Goal: Task Accomplishment & Management: Check status

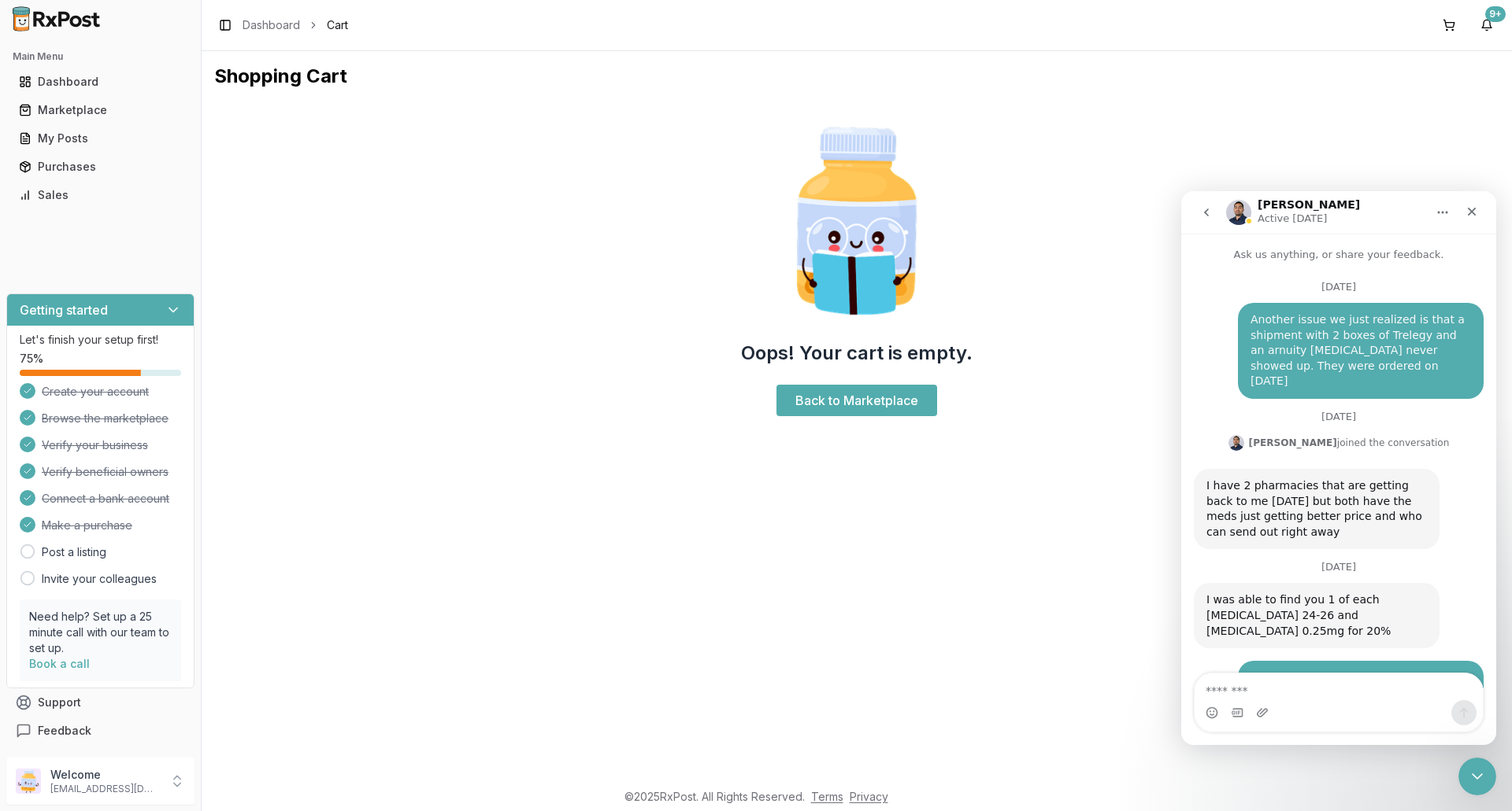
scroll to position [12037, 0]
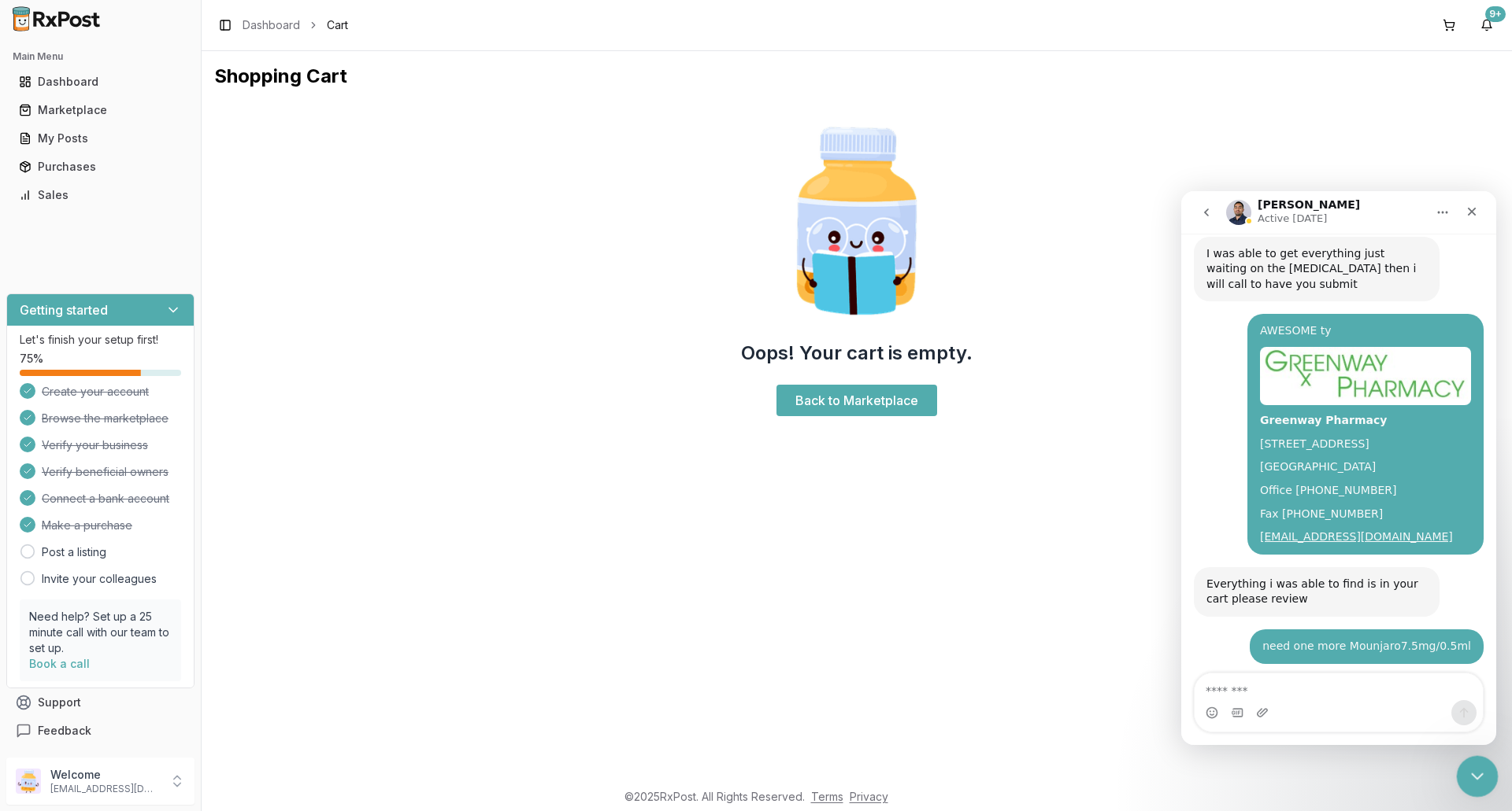
click at [1475, 775] on icon "Close Intercom Messenger" at bounding box center [1474, 774] width 19 height 19
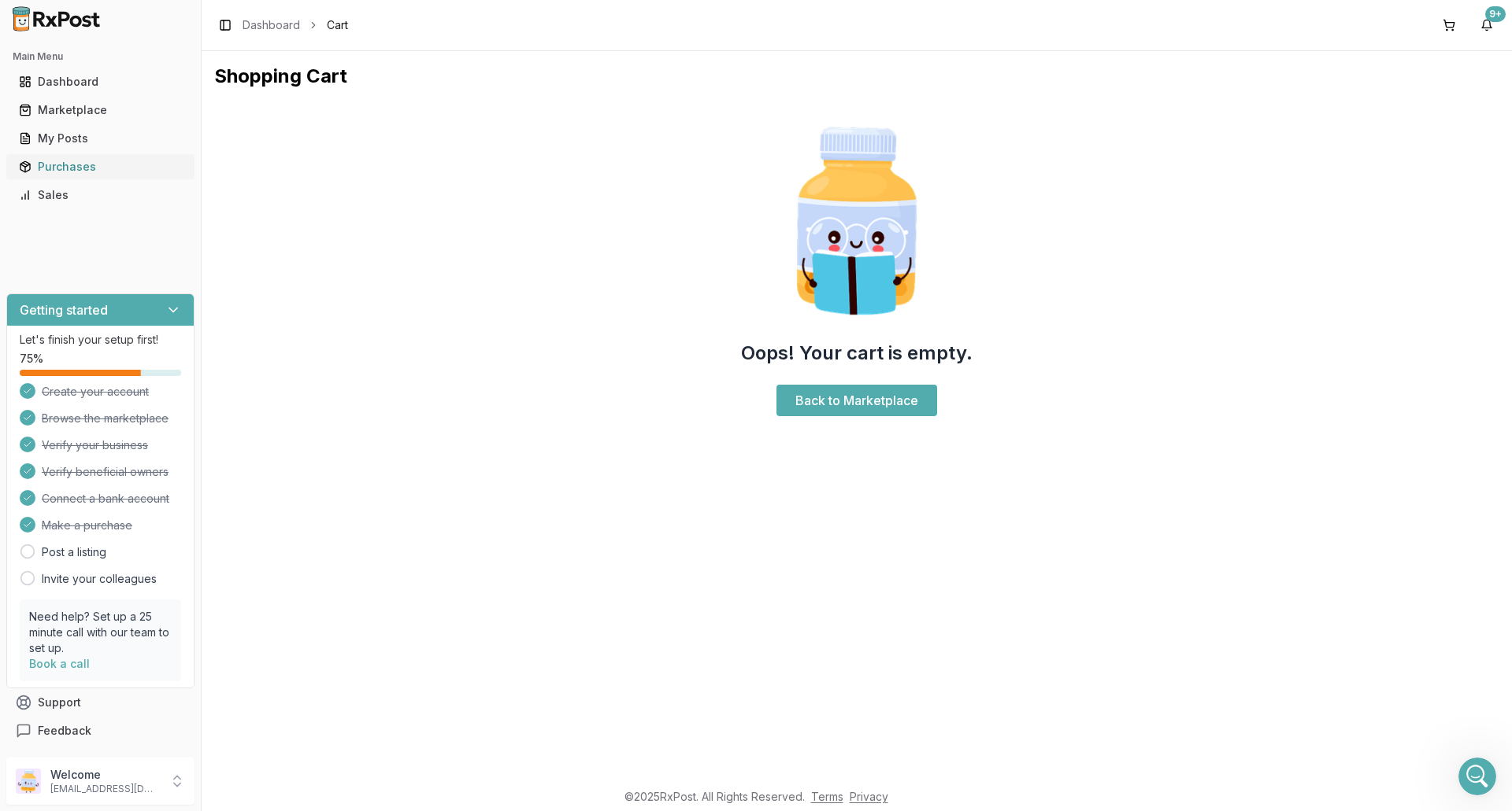
click at [54, 165] on div "Purchases" at bounding box center [101, 166] width 163 height 15
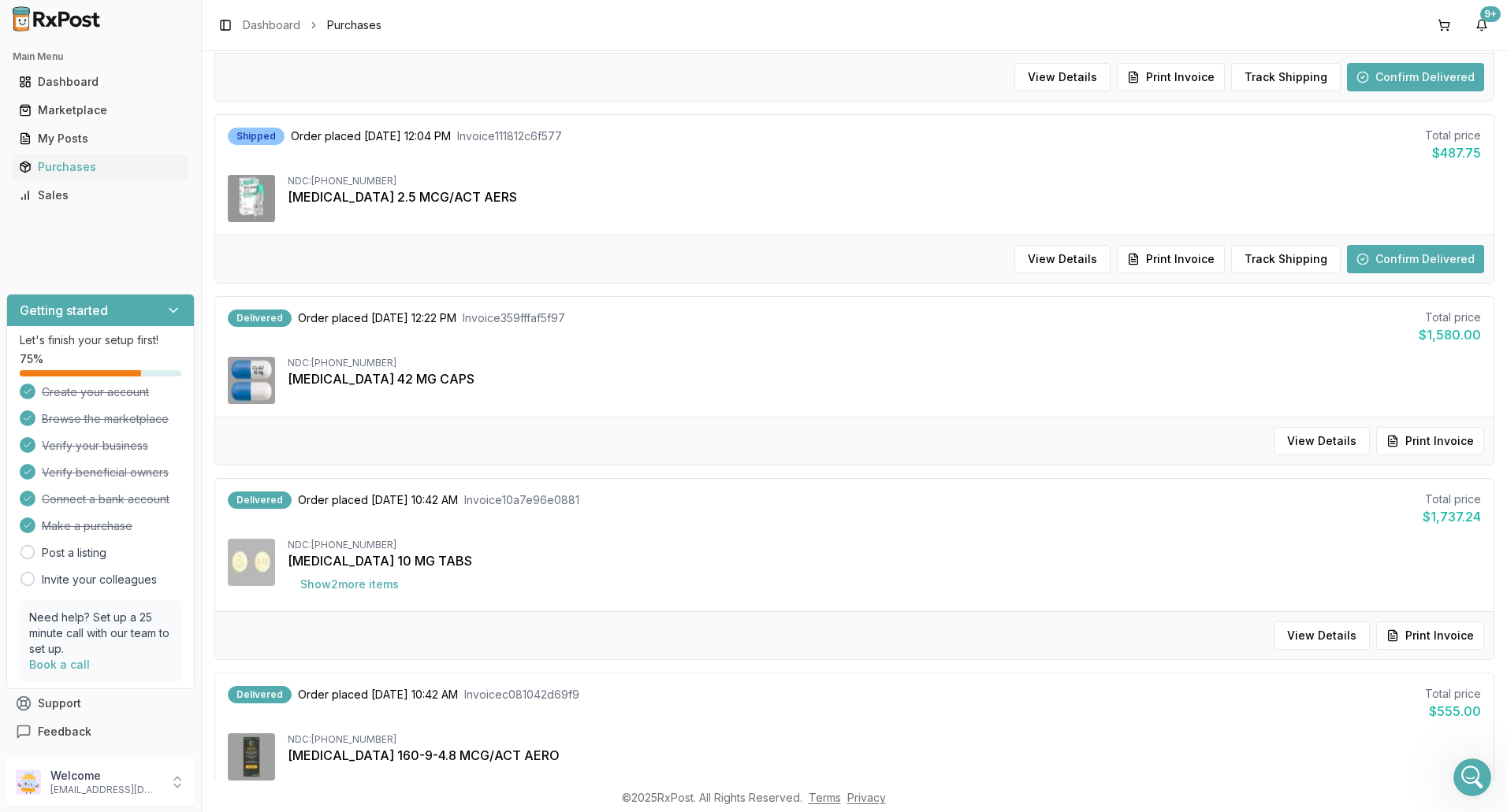
scroll to position [1182, 0]
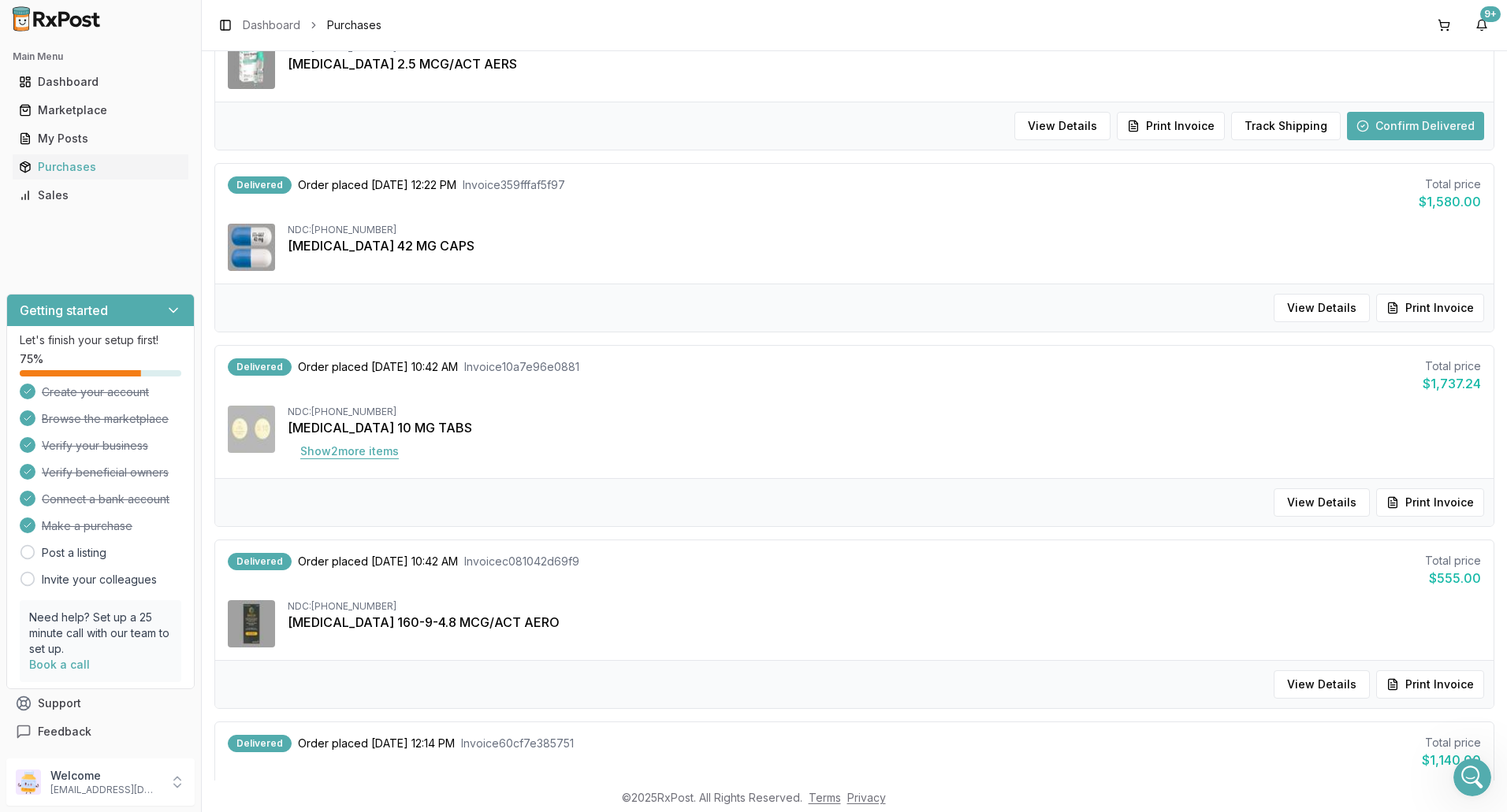
click at [375, 447] on button "Show 2 more item s" at bounding box center [349, 451] width 123 height 28
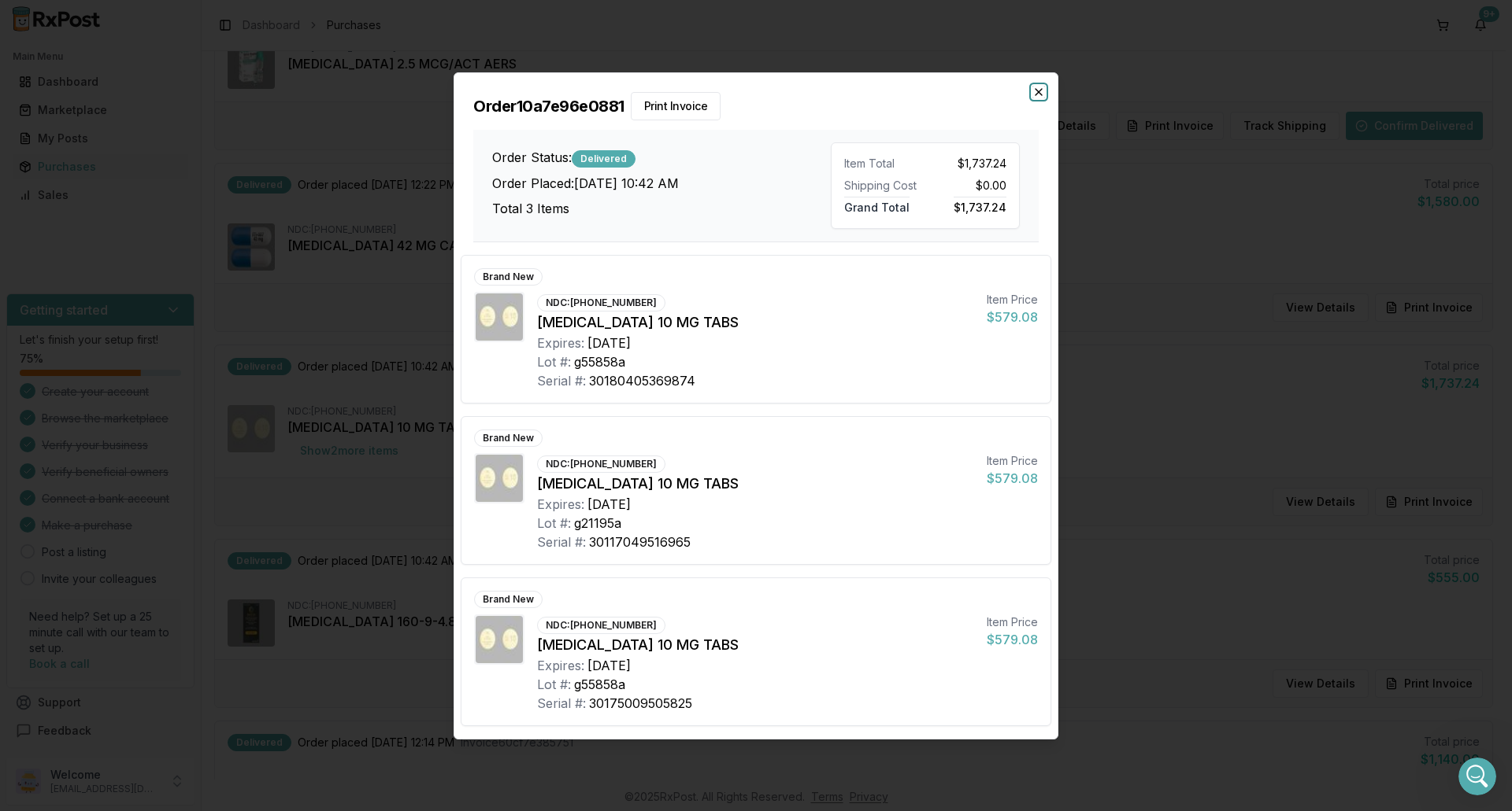
click at [1038, 92] on icon "button" at bounding box center [1038, 92] width 6 height 6
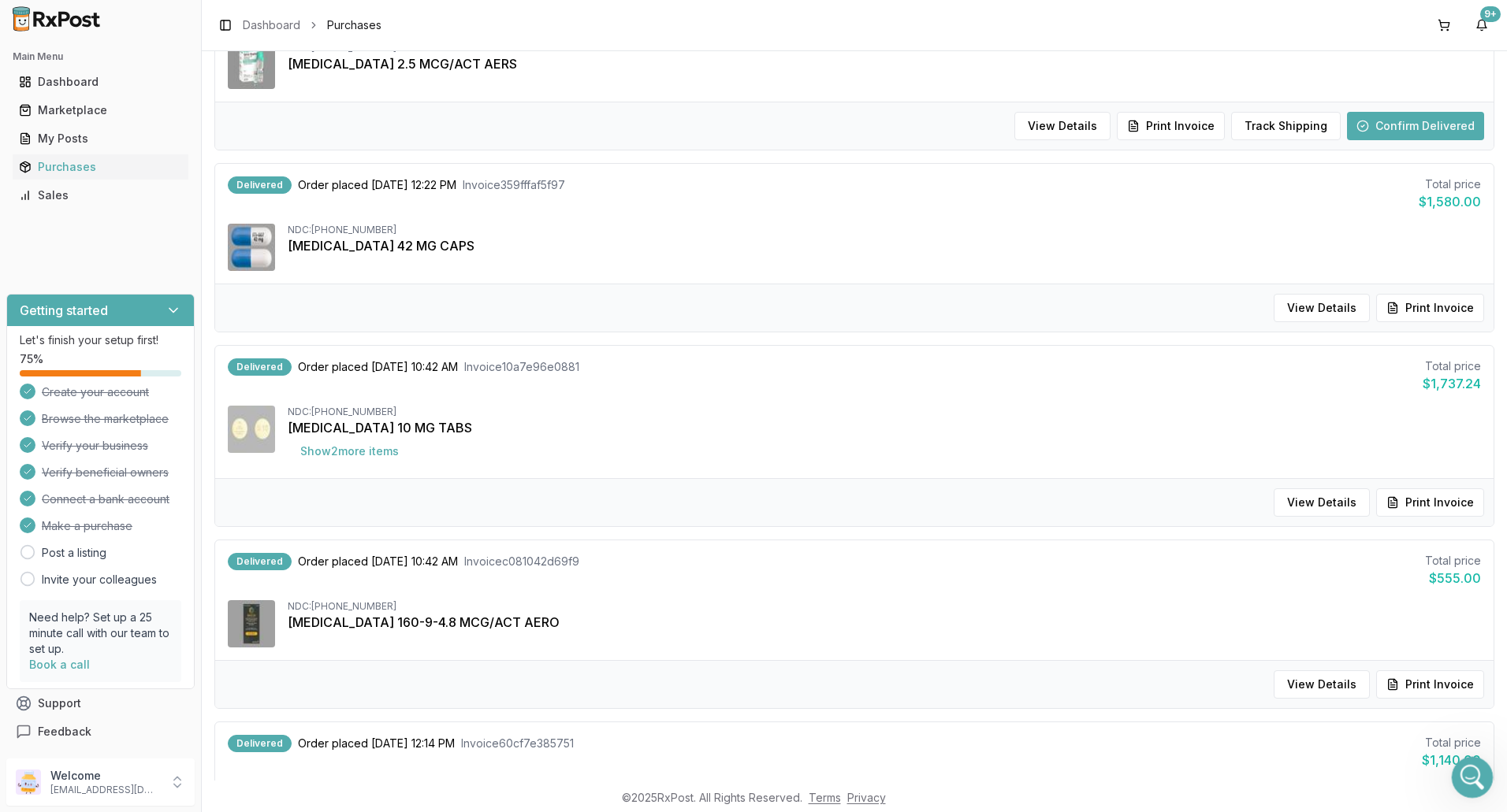
click at [1471, 767] on icon "Open Intercom Messenger" at bounding box center [1470, 776] width 26 height 26
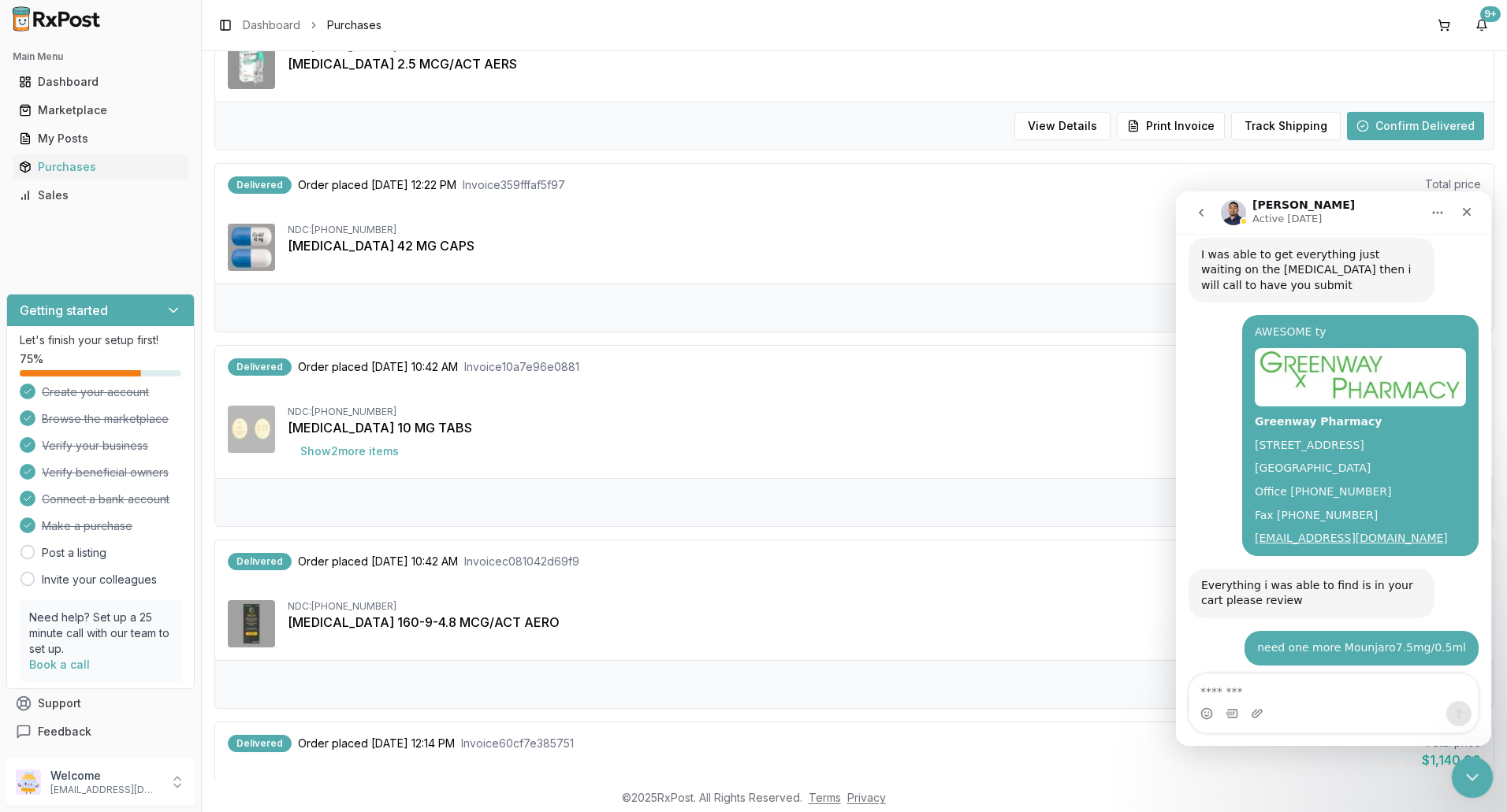
scroll to position [12052, 0]
click at [1471, 768] on icon "Close Intercom Messenger" at bounding box center [1469, 775] width 19 height 19
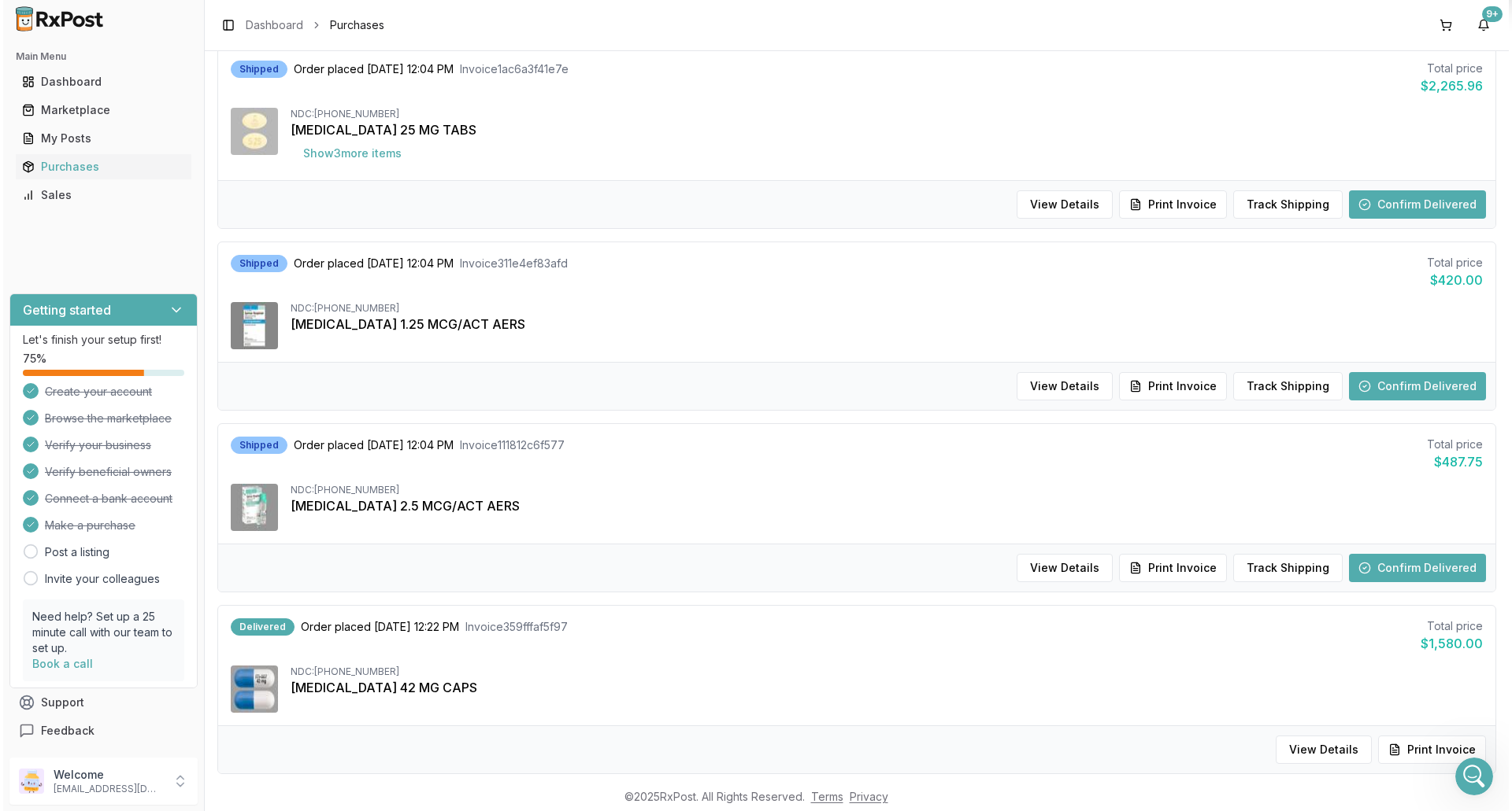
scroll to position [551, 0]
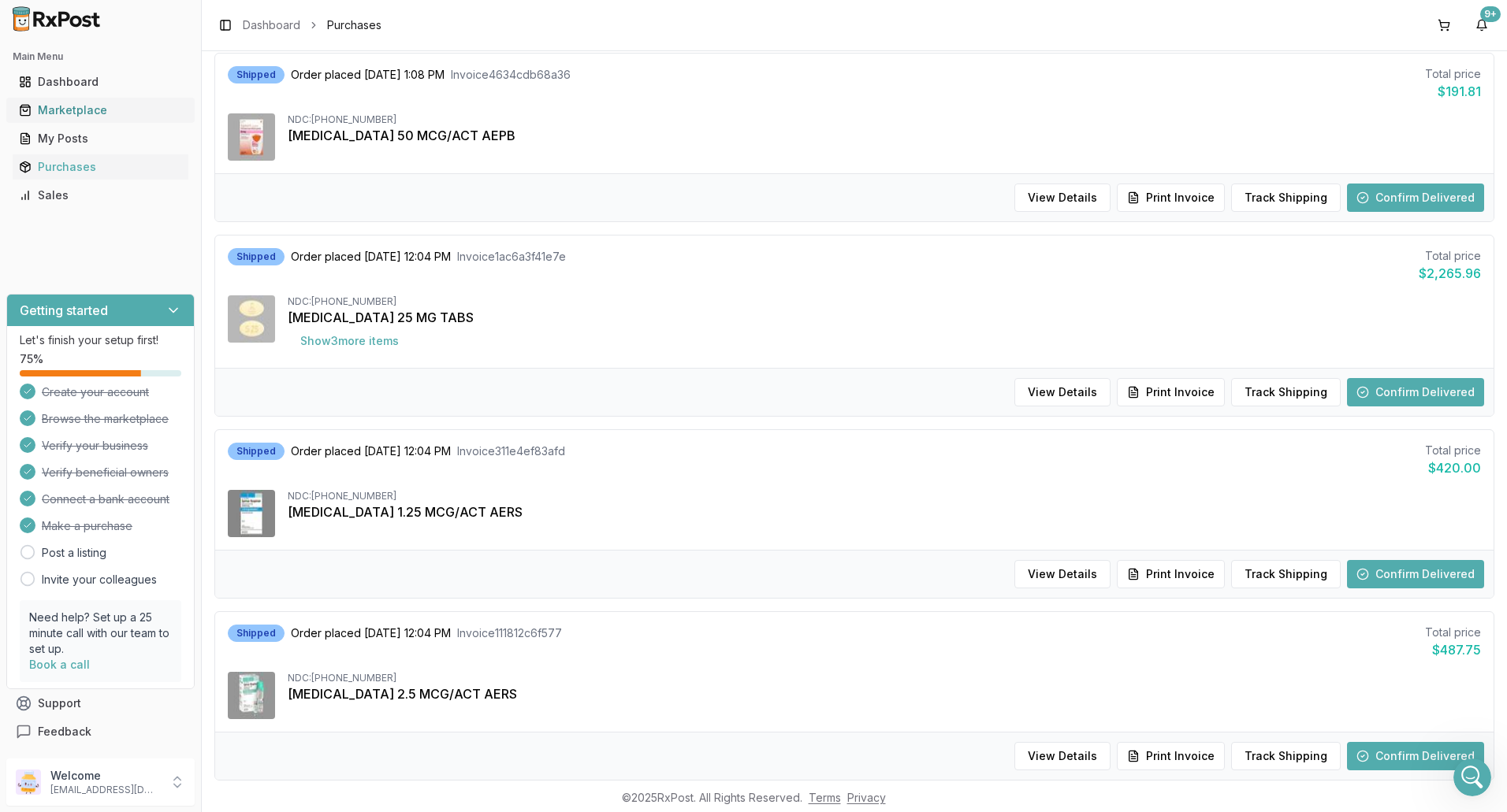
click at [52, 111] on div "Marketplace" at bounding box center [101, 110] width 163 height 15
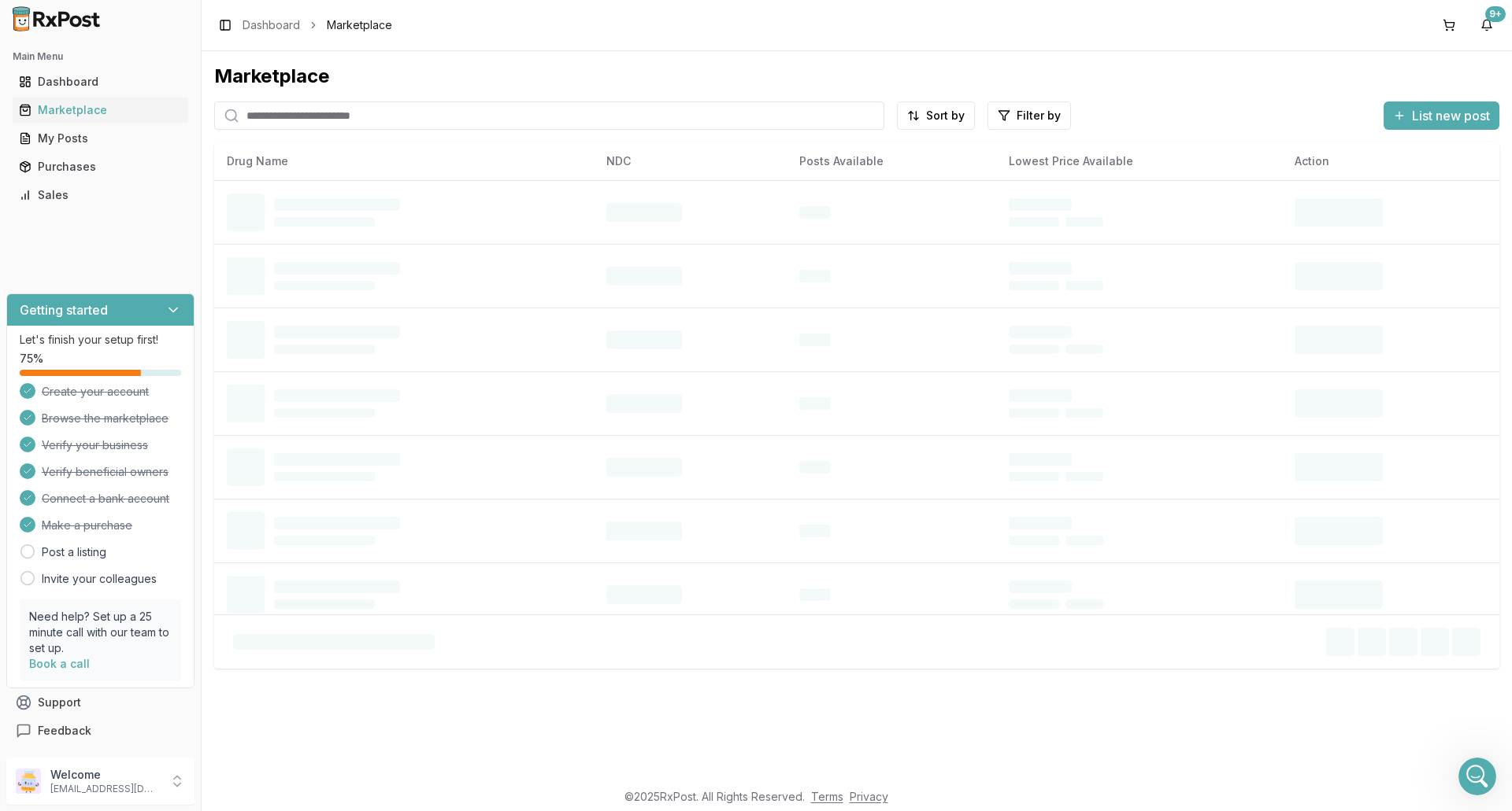
click at [455, 115] on input "search" at bounding box center [548, 115] width 670 height 28
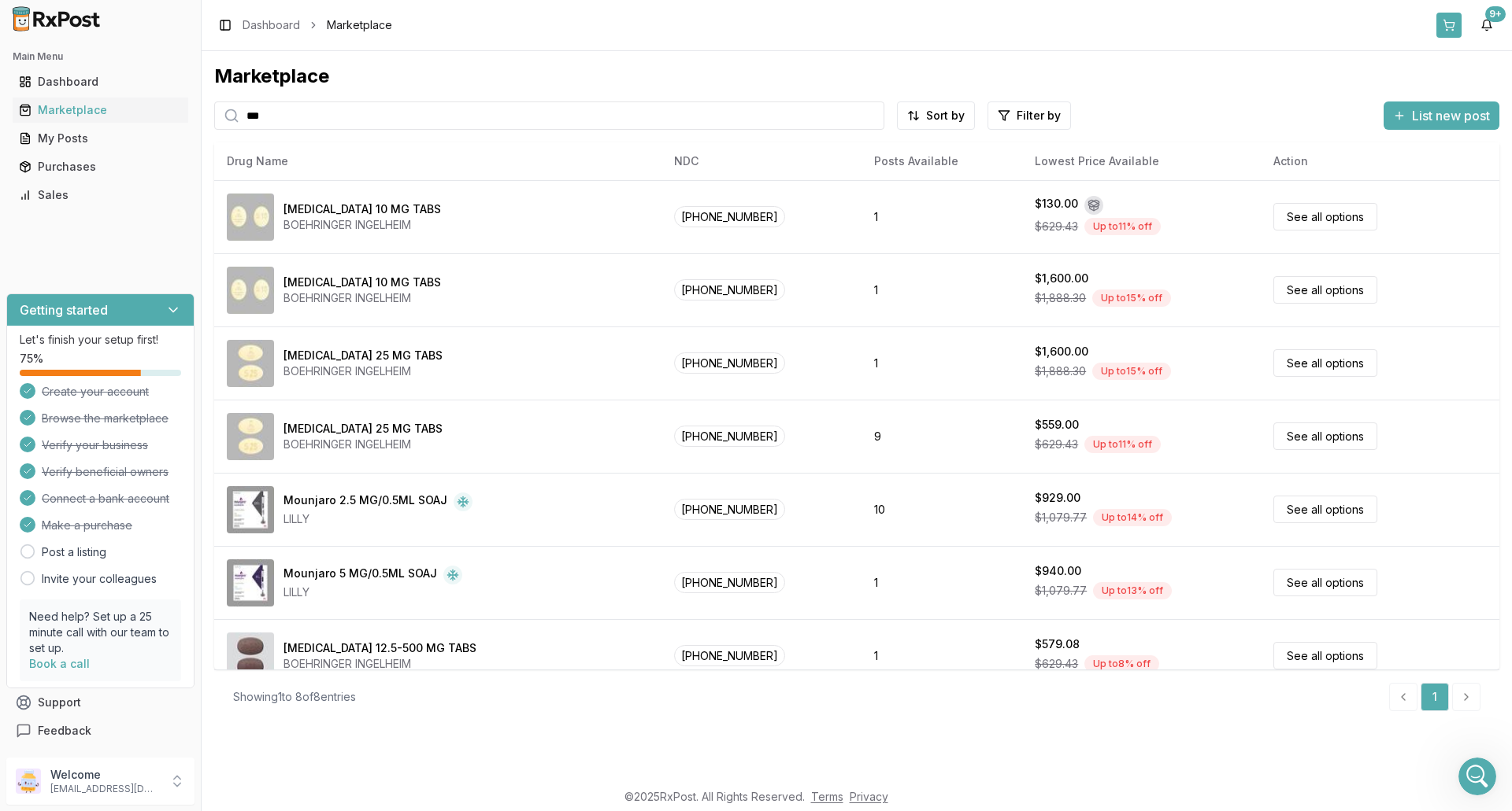
type input "***"
click at [1448, 27] on button at bounding box center [1449, 25] width 25 height 25
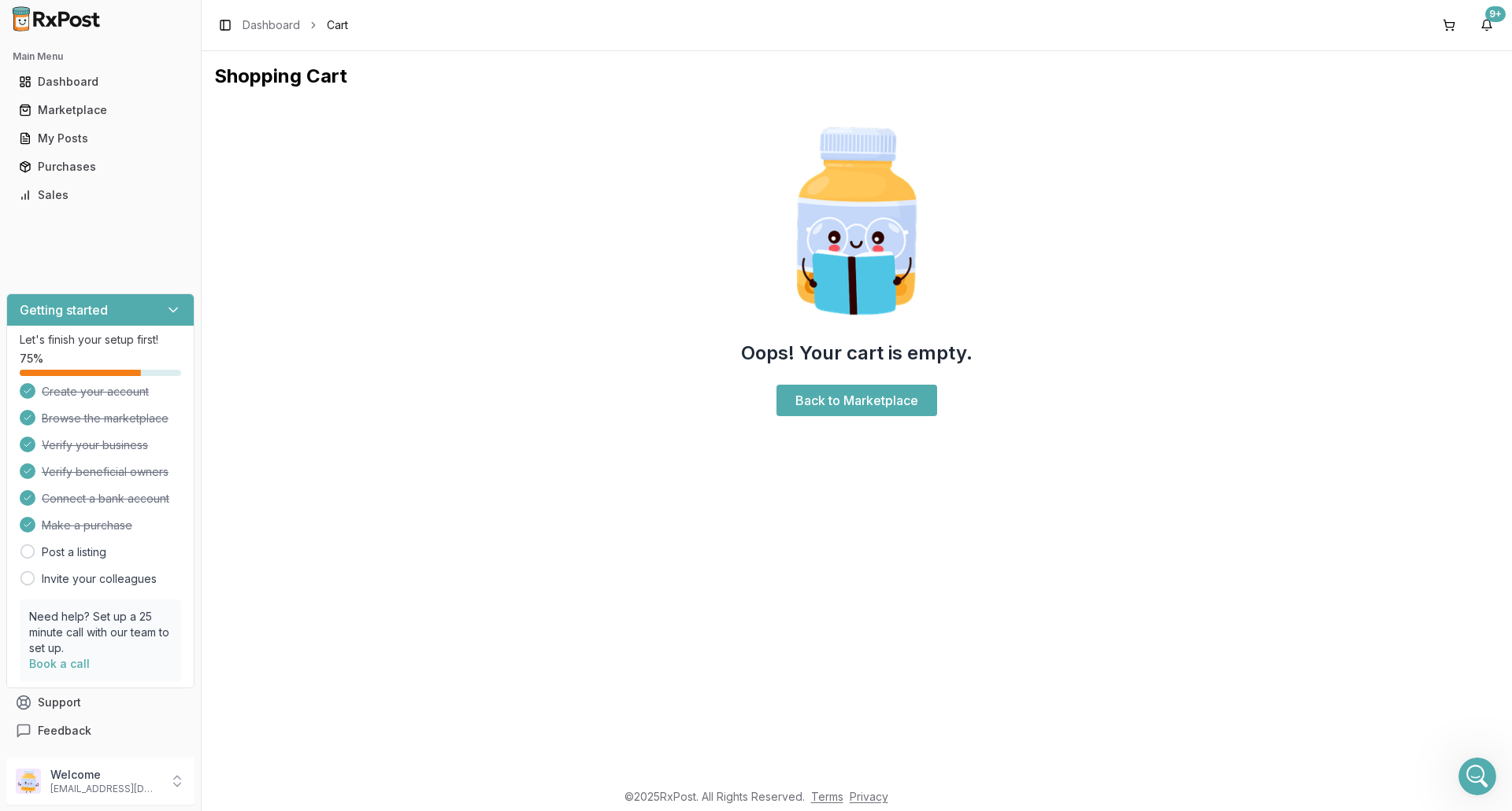
click at [92, 181] on ul "Dashboard Marketplace My Posts Purchases Sales" at bounding box center [101, 138] width 189 height 139
click at [92, 172] on div "Purchases" at bounding box center [101, 166] width 163 height 15
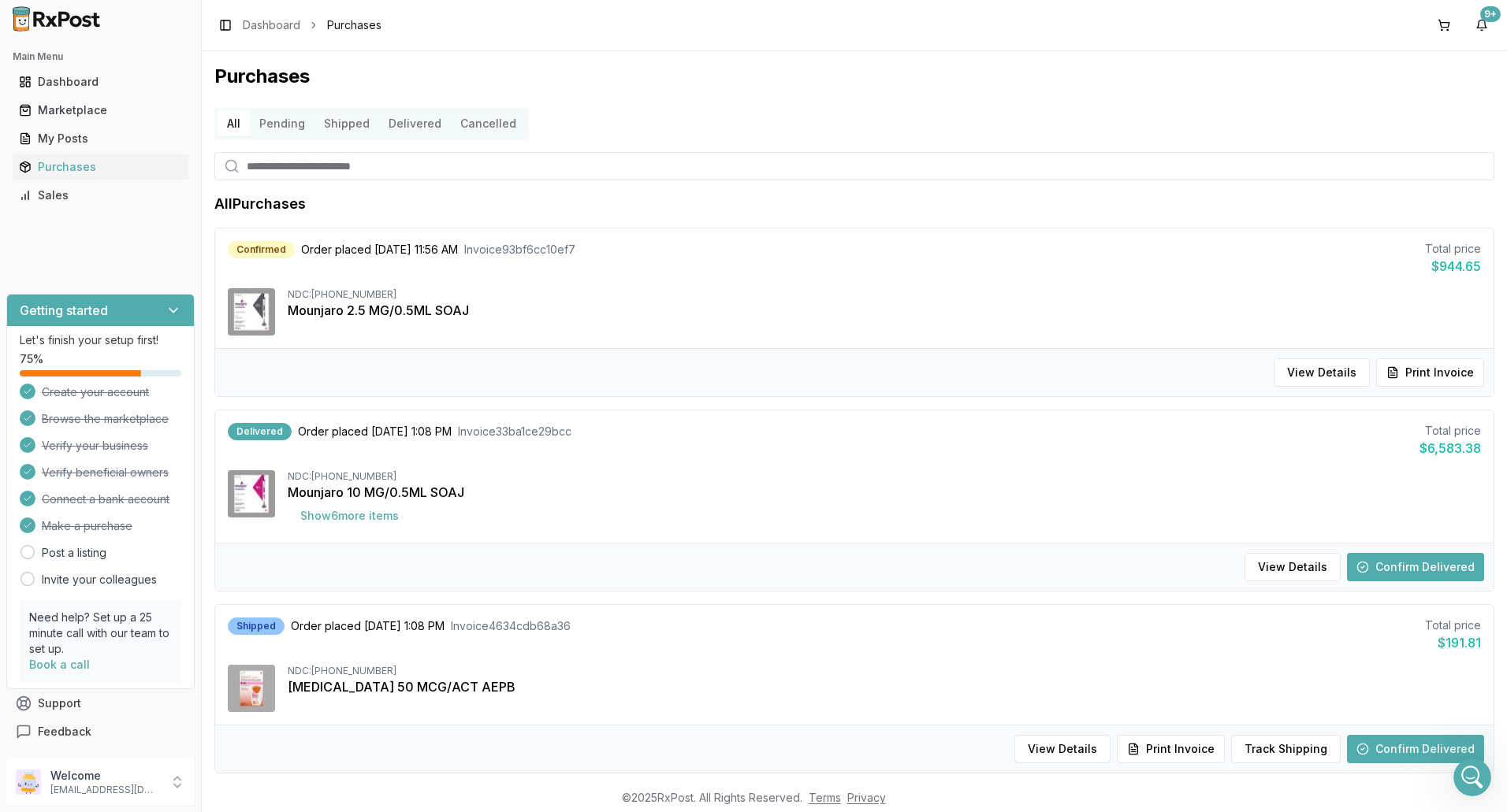
drag, startPoint x: 277, startPoint y: 116, endPoint x: 301, endPoint y: 135, distance: 30.6
click at [275, 117] on button "Pending" at bounding box center [281, 123] width 64 height 25
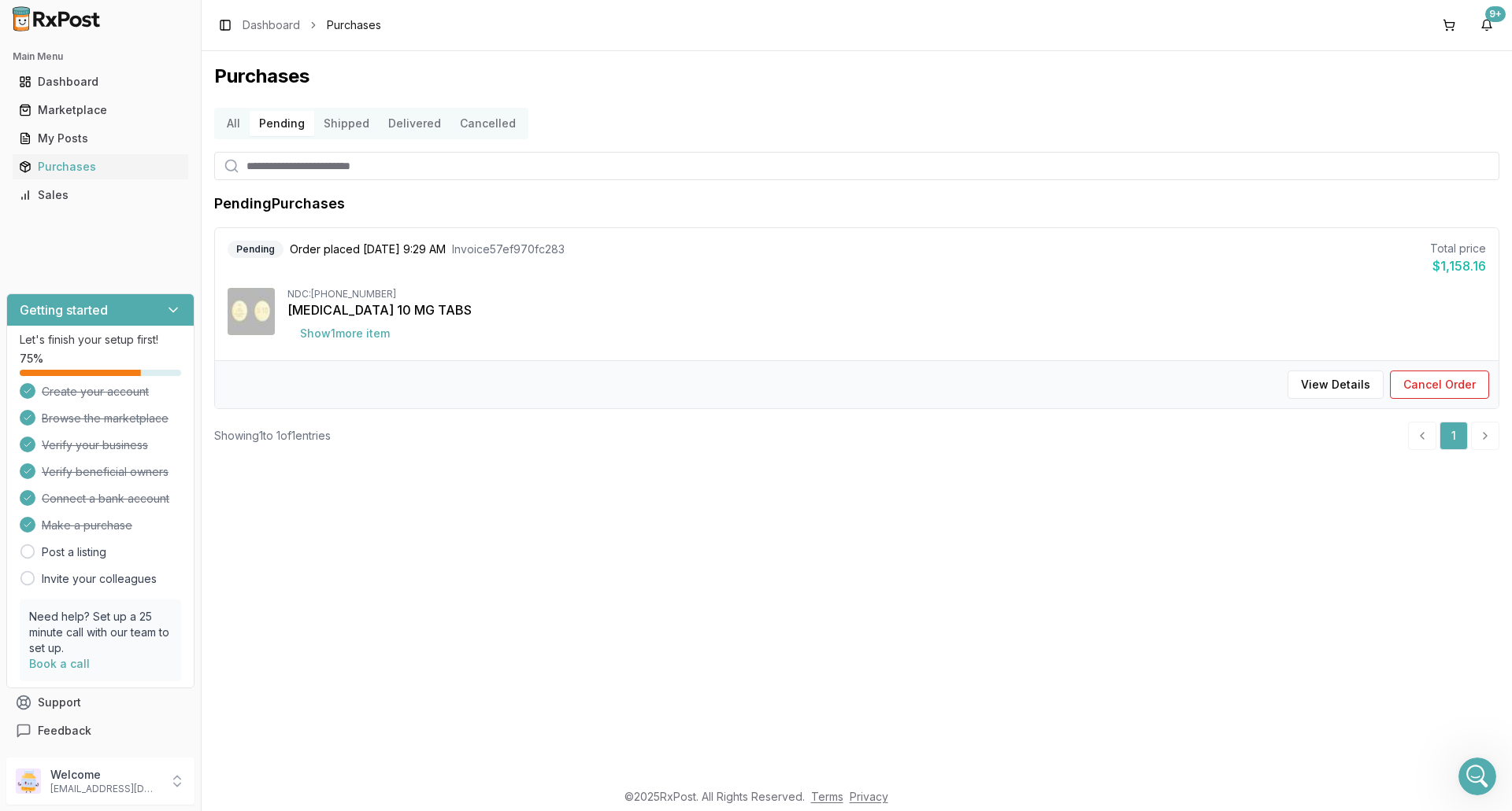
click at [276, 126] on button "Pending" at bounding box center [281, 123] width 64 height 25
